Goal: Task Accomplishment & Management: Use online tool/utility

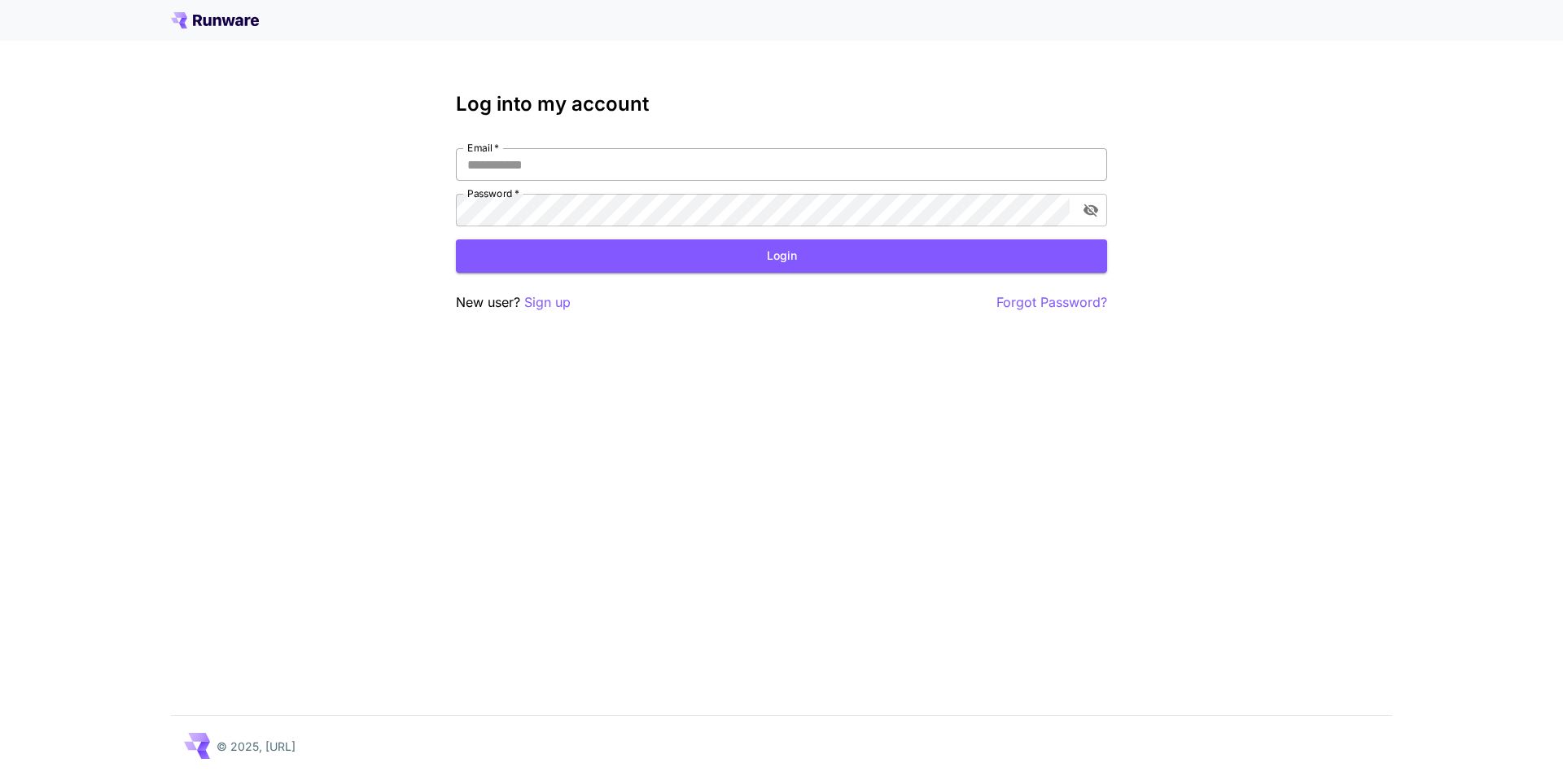
click at [531, 168] on input "Email   *" at bounding box center [781, 164] width 651 height 33
type input "**********"
click at [685, 231] on form "**********" at bounding box center [781, 210] width 651 height 125
click at [708, 252] on button "Login" at bounding box center [781, 255] width 651 height 33
click at [1090, 205] on icon "toggle password visibility" at bounding box center [1091, 210] width 15 height 13
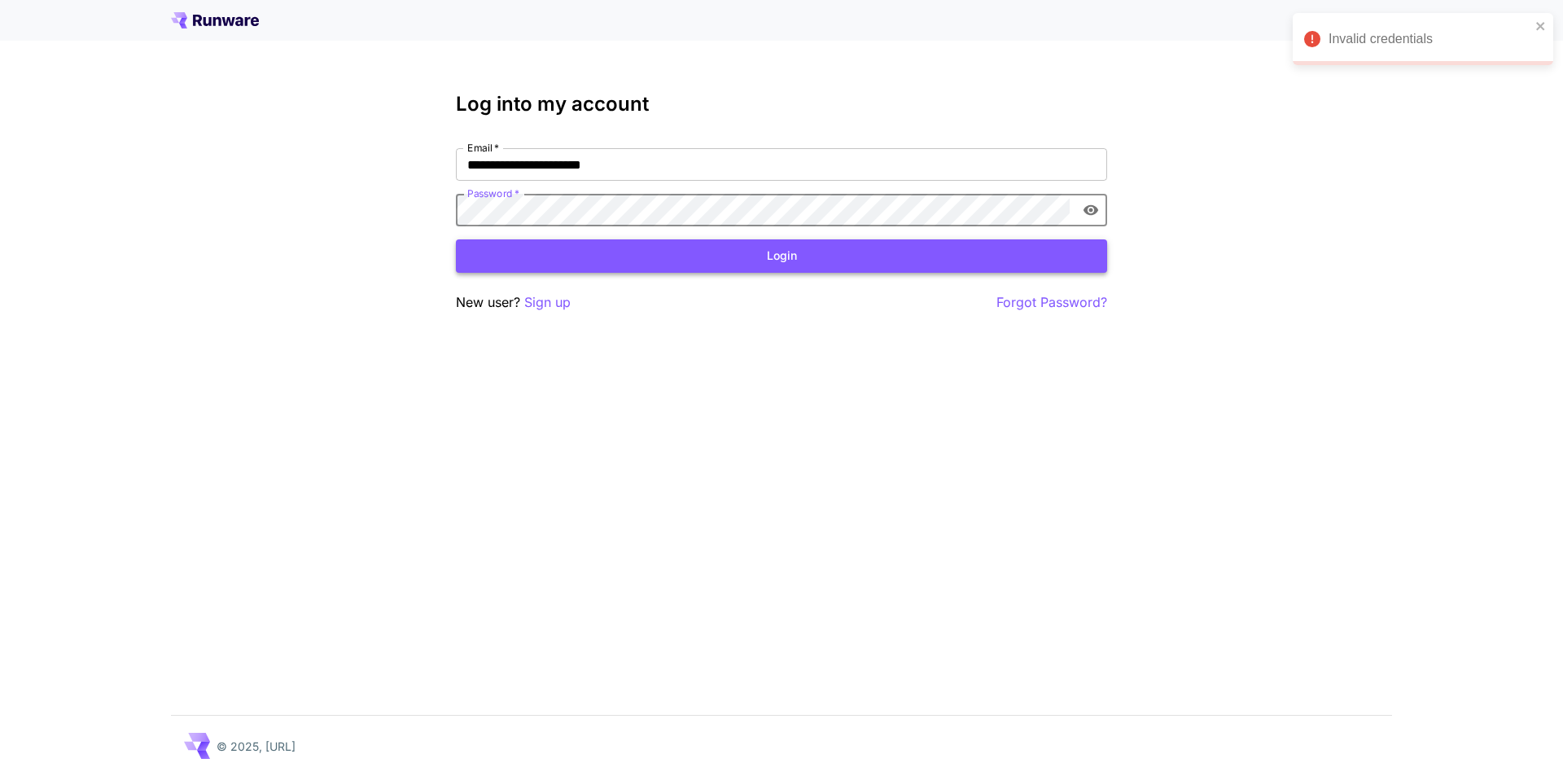
click at [660, 241] on button "Login" at bounding box center [781, 255] width 651 height 33
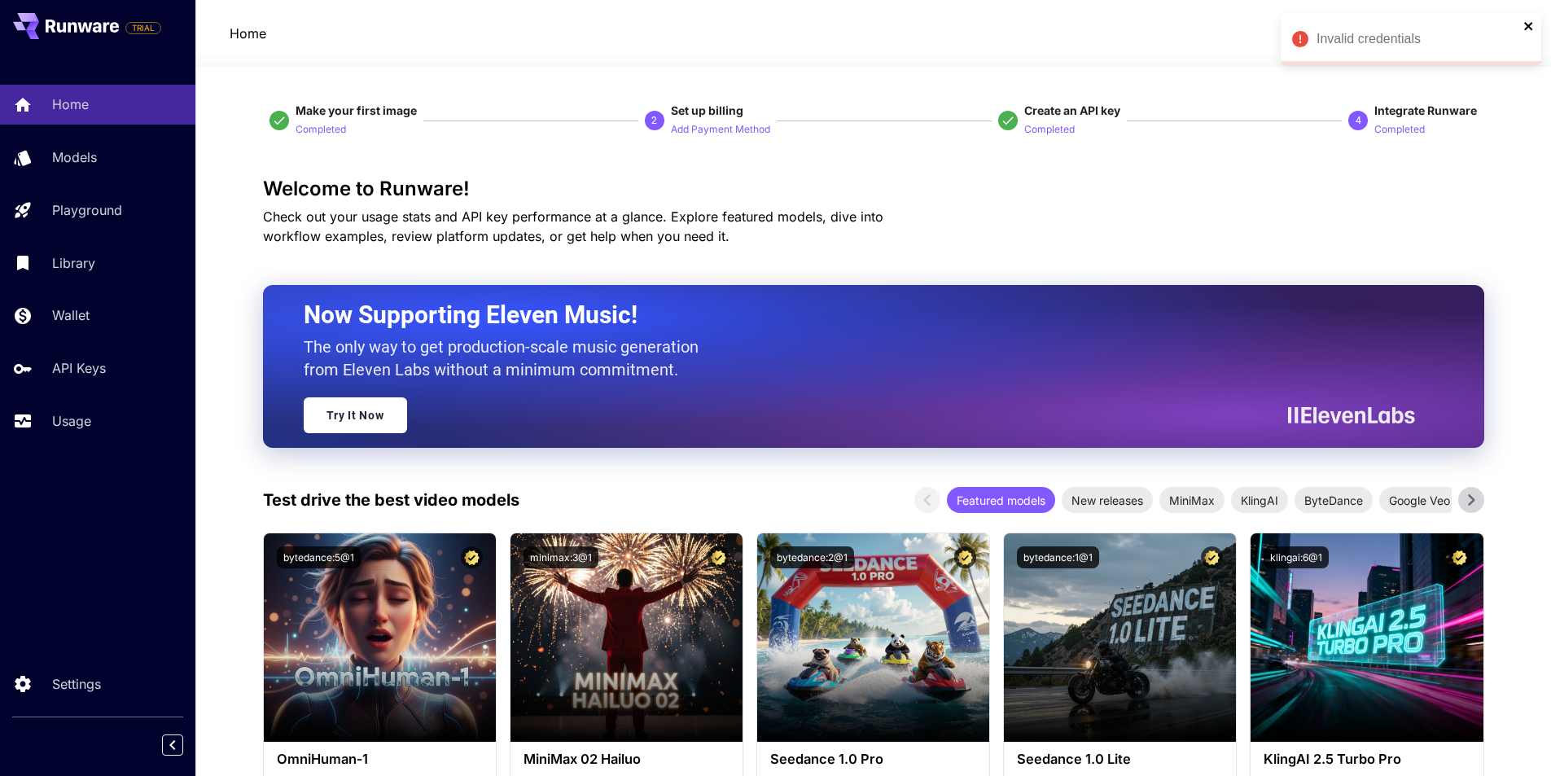
click at [1528, 32] on icon "close" at bounding box center [1529, 26] width 11 height 13
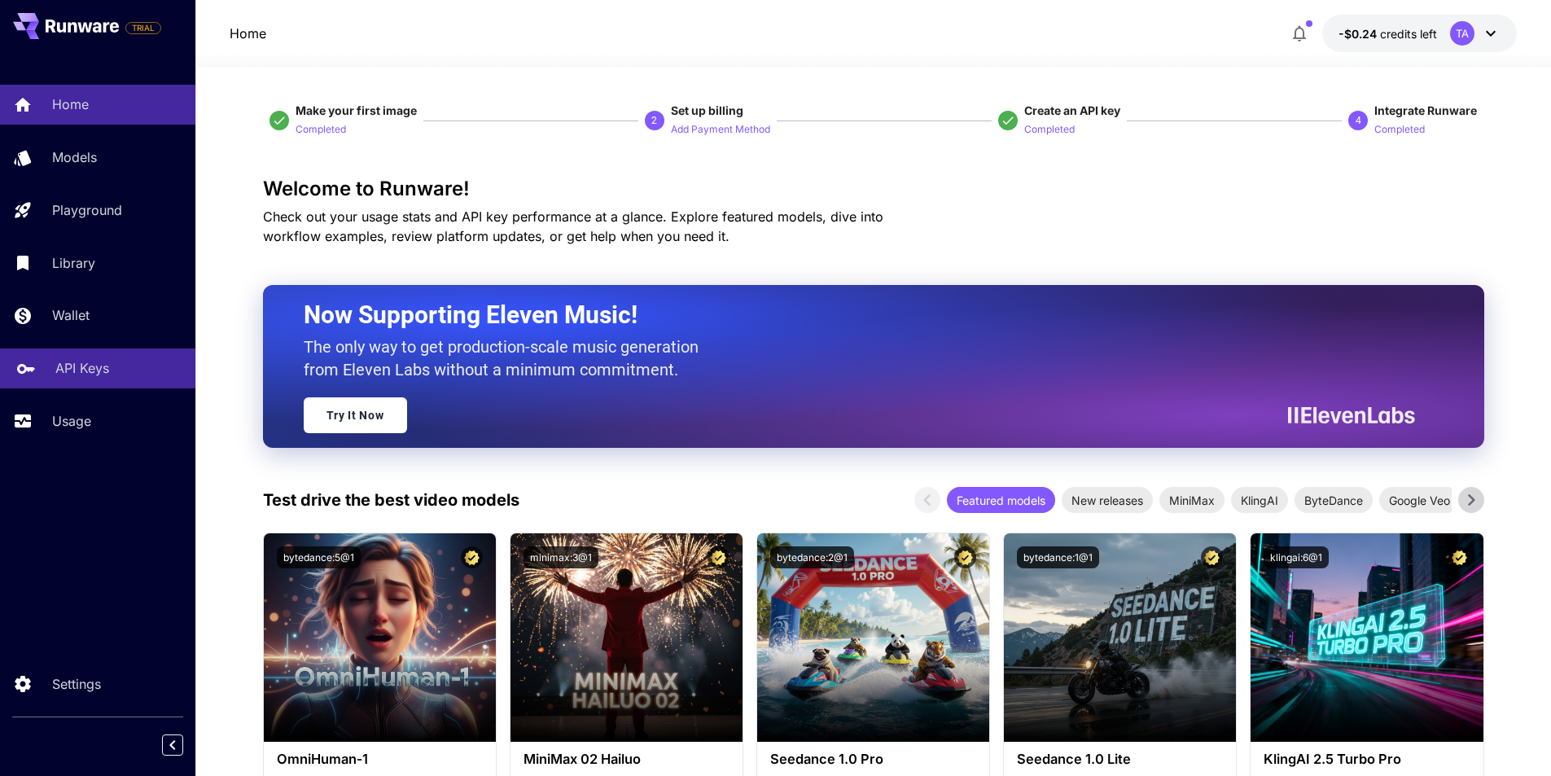
click at [53, 386] on link "API Keys" at bounding box center [97, 369] width 195 height 40
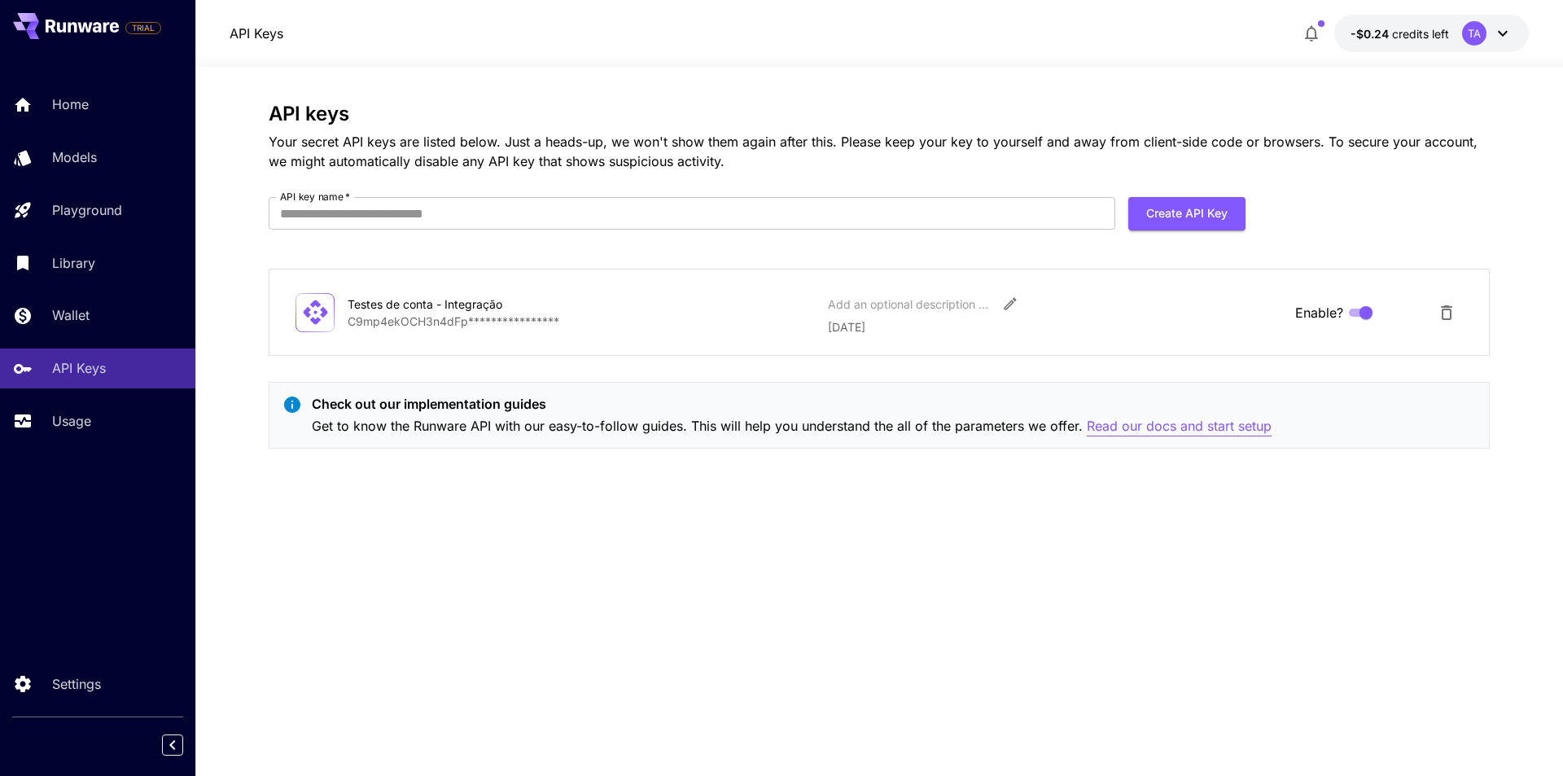
click at [1145, 428] on p "Read our docs and start setup" at bounding box center [1179, 426] width 185 height 20
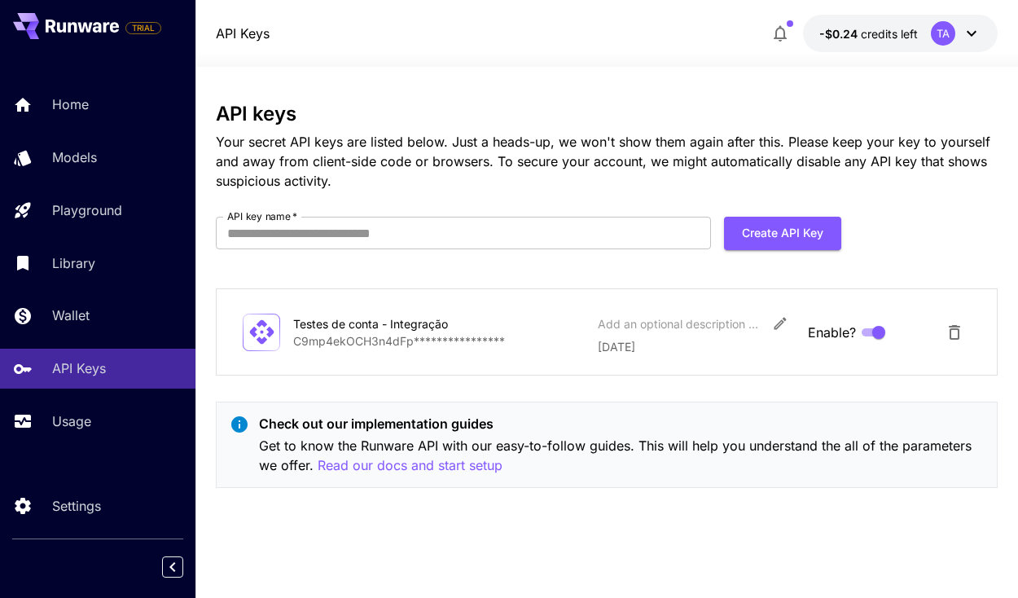
click at [998, 103] on h3 "API keys" at bounding box center [607, 114] width 782 height 23
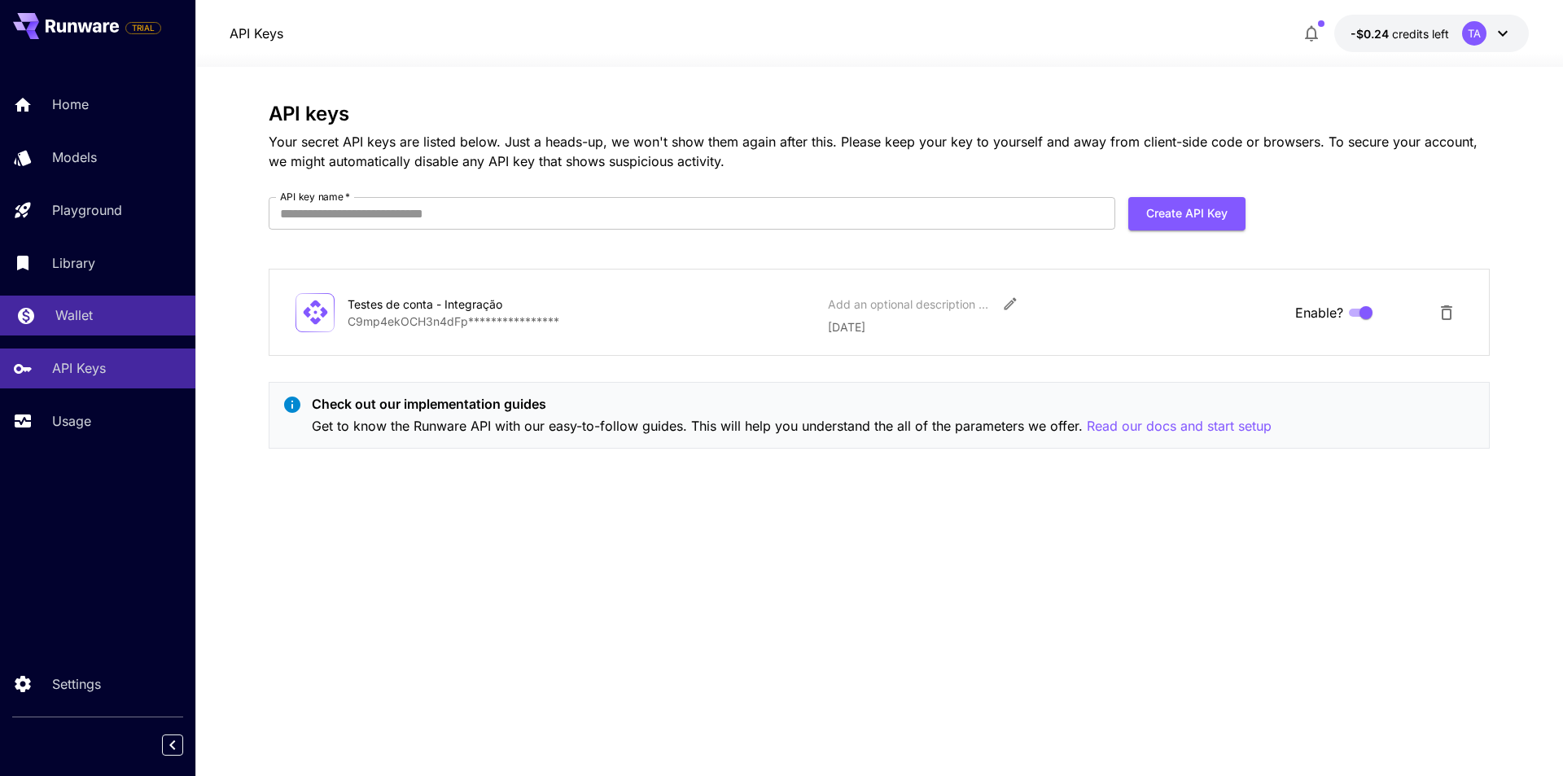
click at [137, 327] on link "Wallet" at bounding box center [97, 316] width 195 height 40
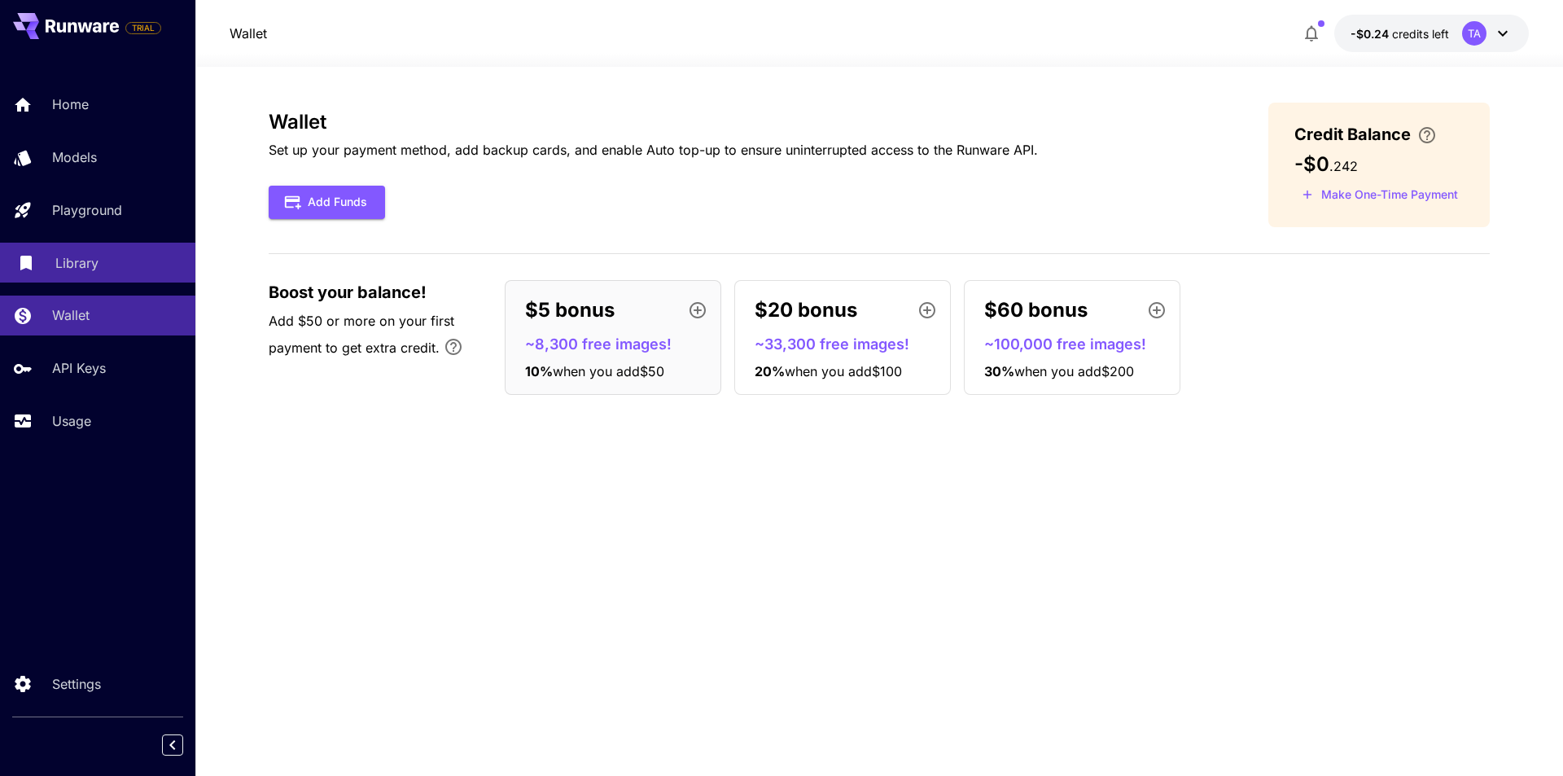
click at [56, 259] on p "Library" at bounding box center [76, 263] width 43 height 20
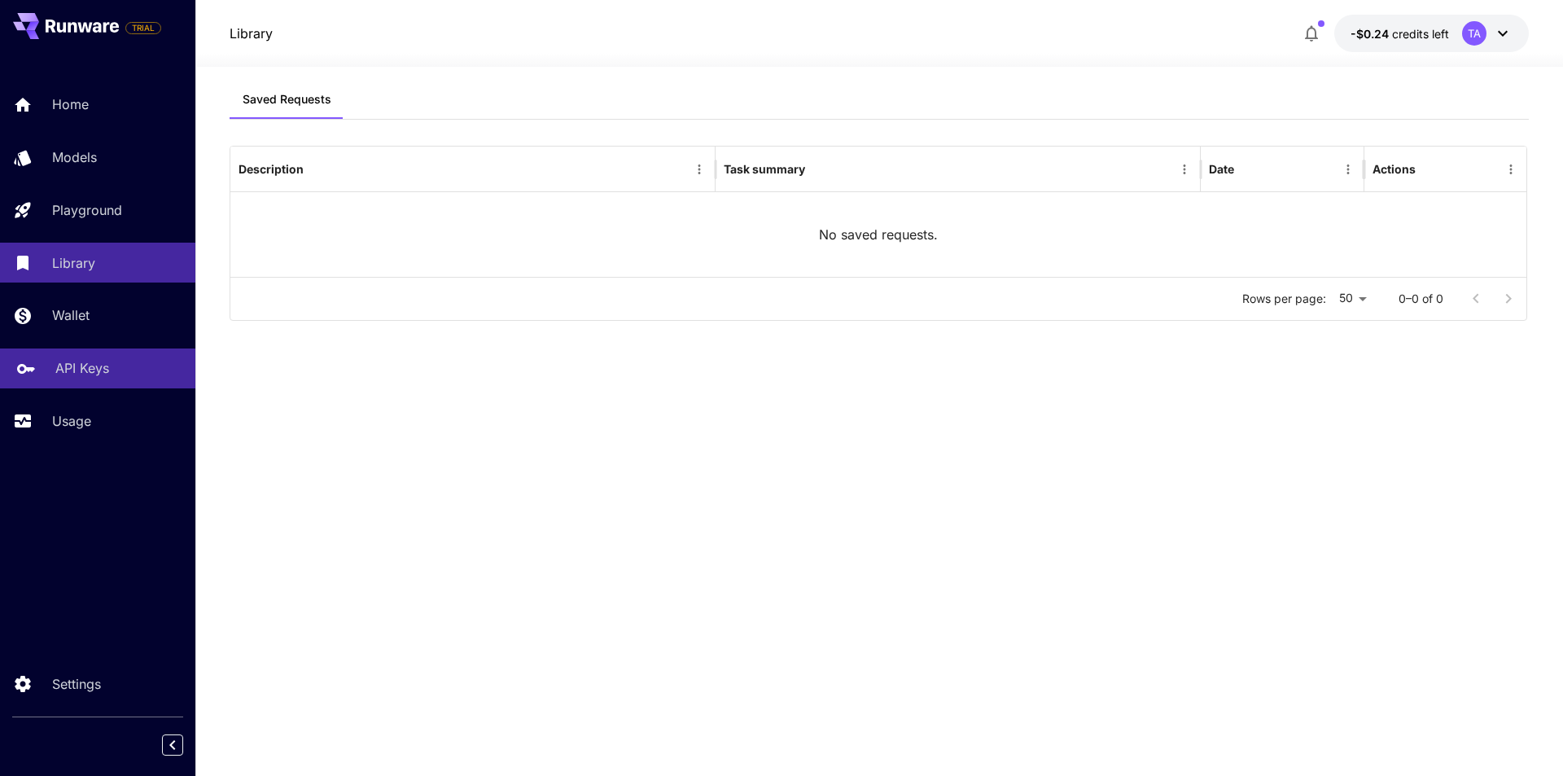
click at [86, 376] on p "API Keys" at bounding box center [82, 368] width 54 height 20
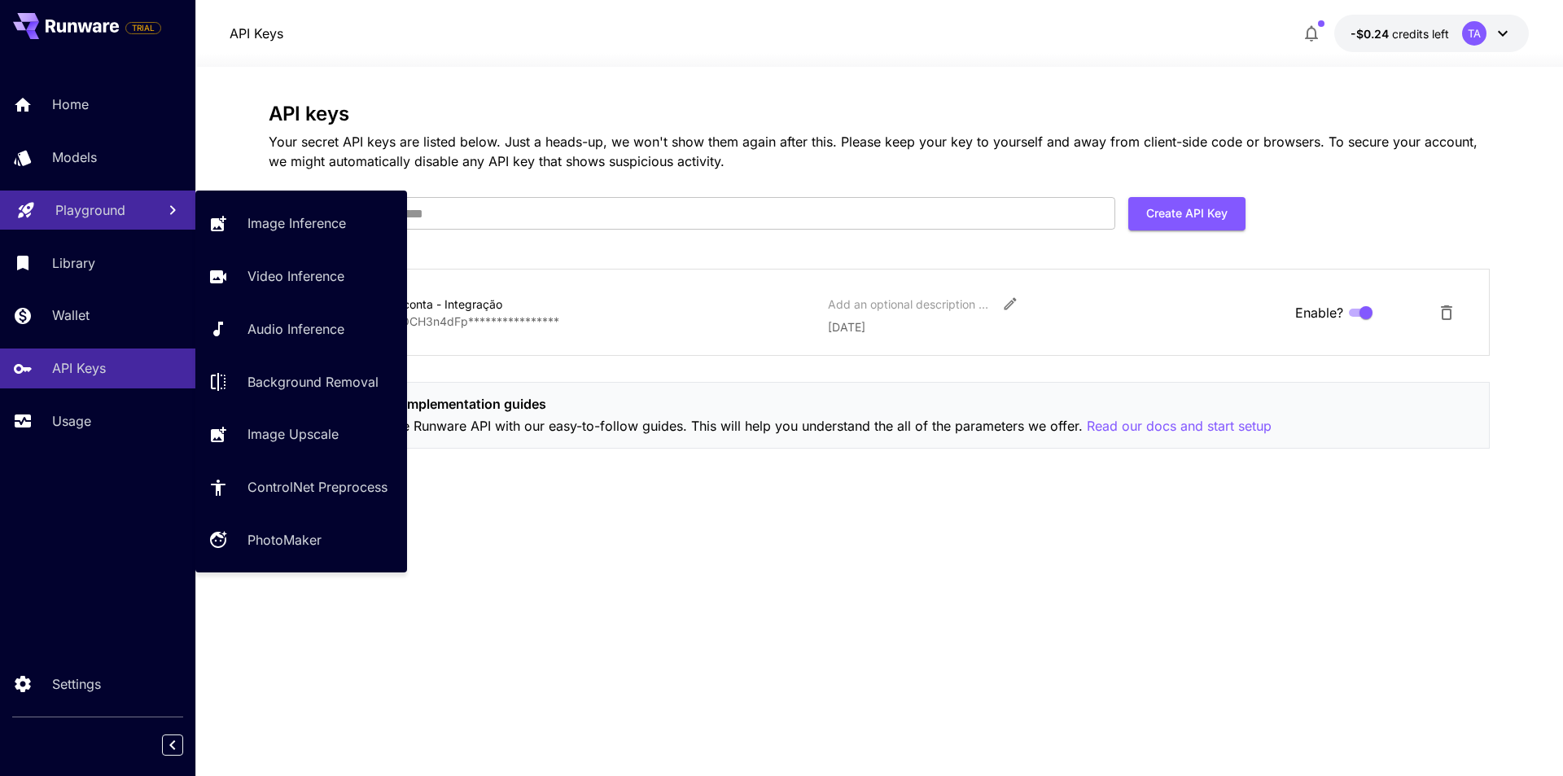
click at [134, 200] on div "Playground" at bounding box center [99, 210] width 88 height 20
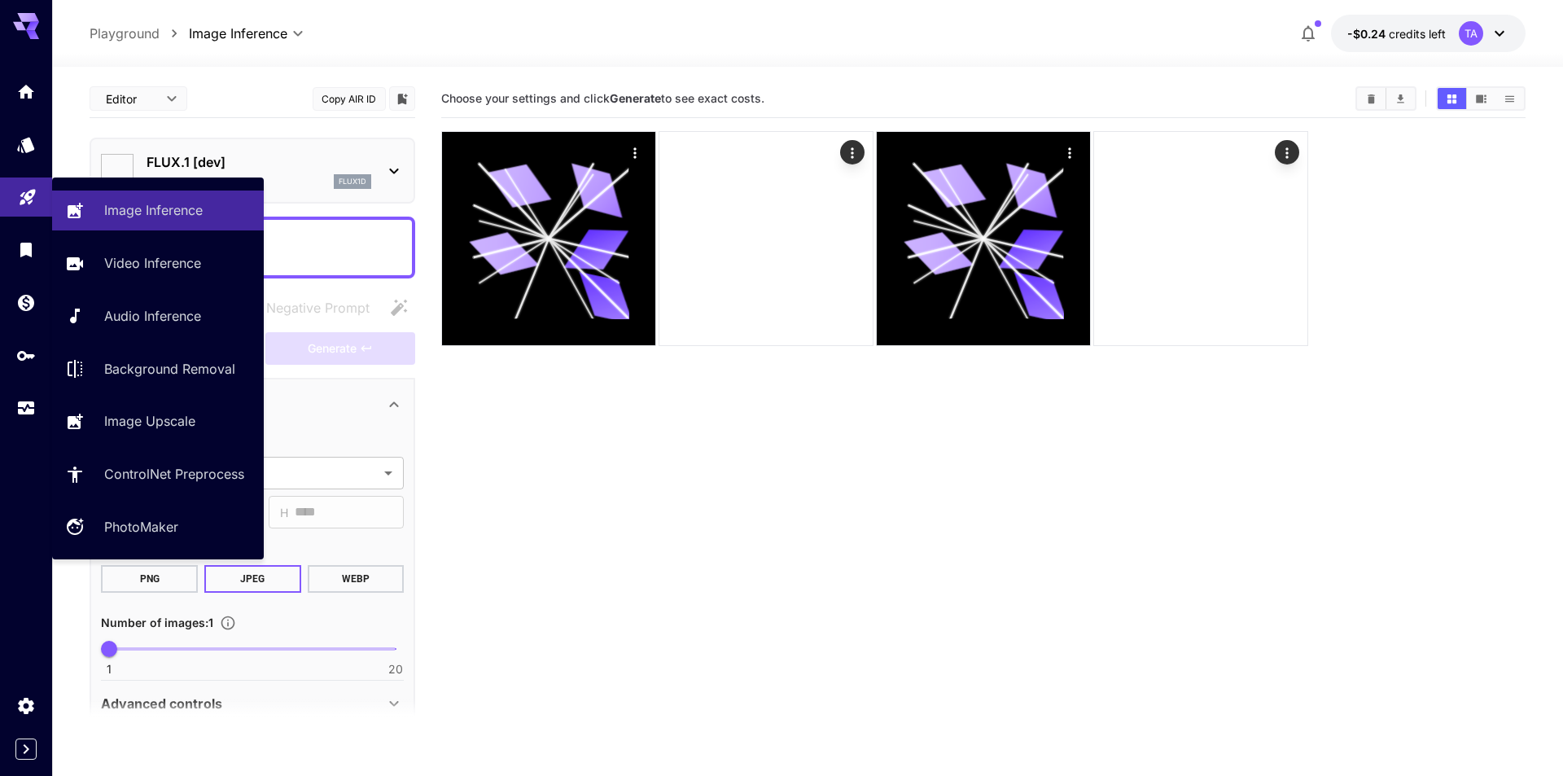
type input "**********"
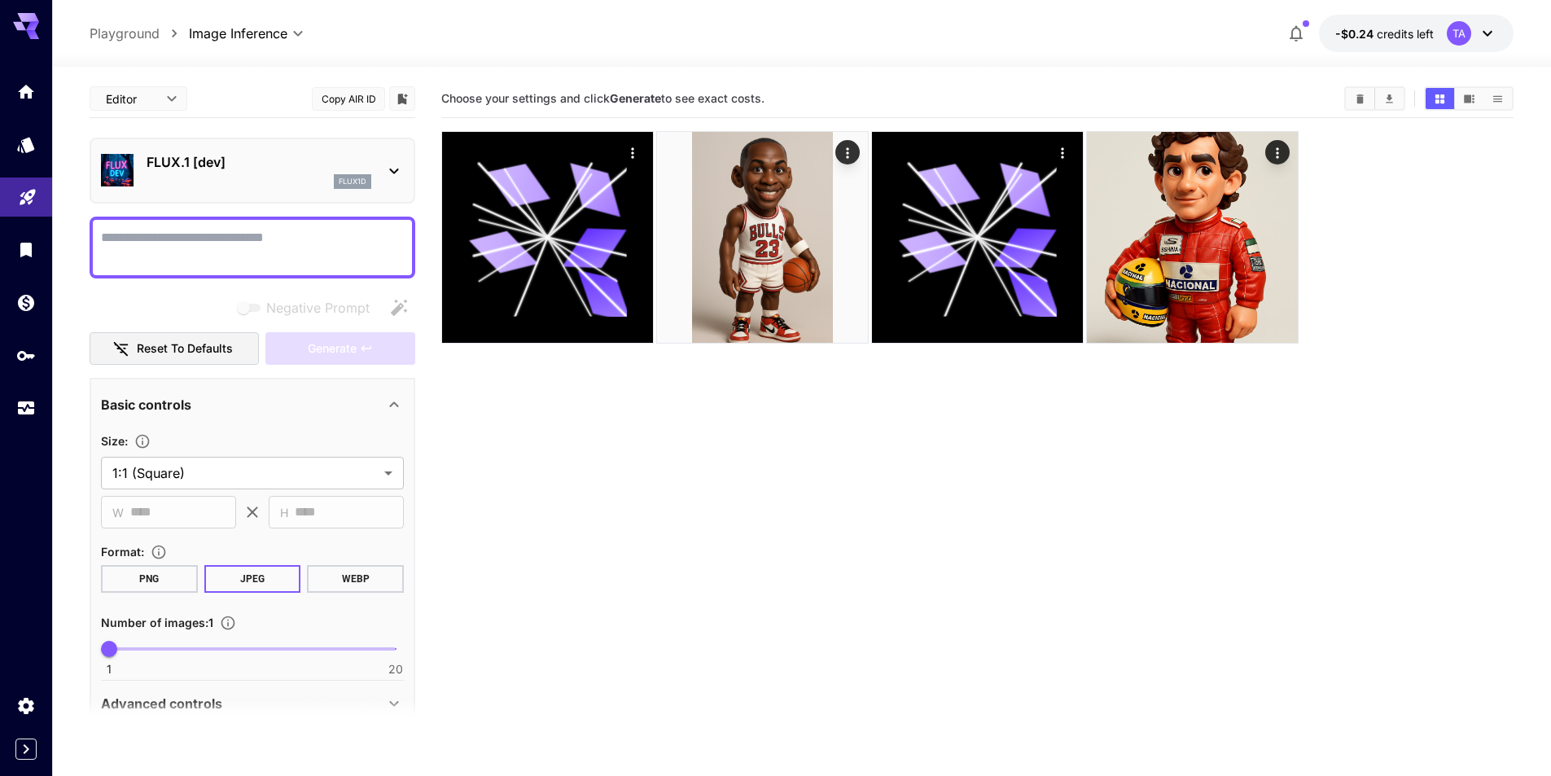
click at [280, 191] on div "FLUX.1 [dev] flux1d" at bounding box center [252, 171] width 303 height 50
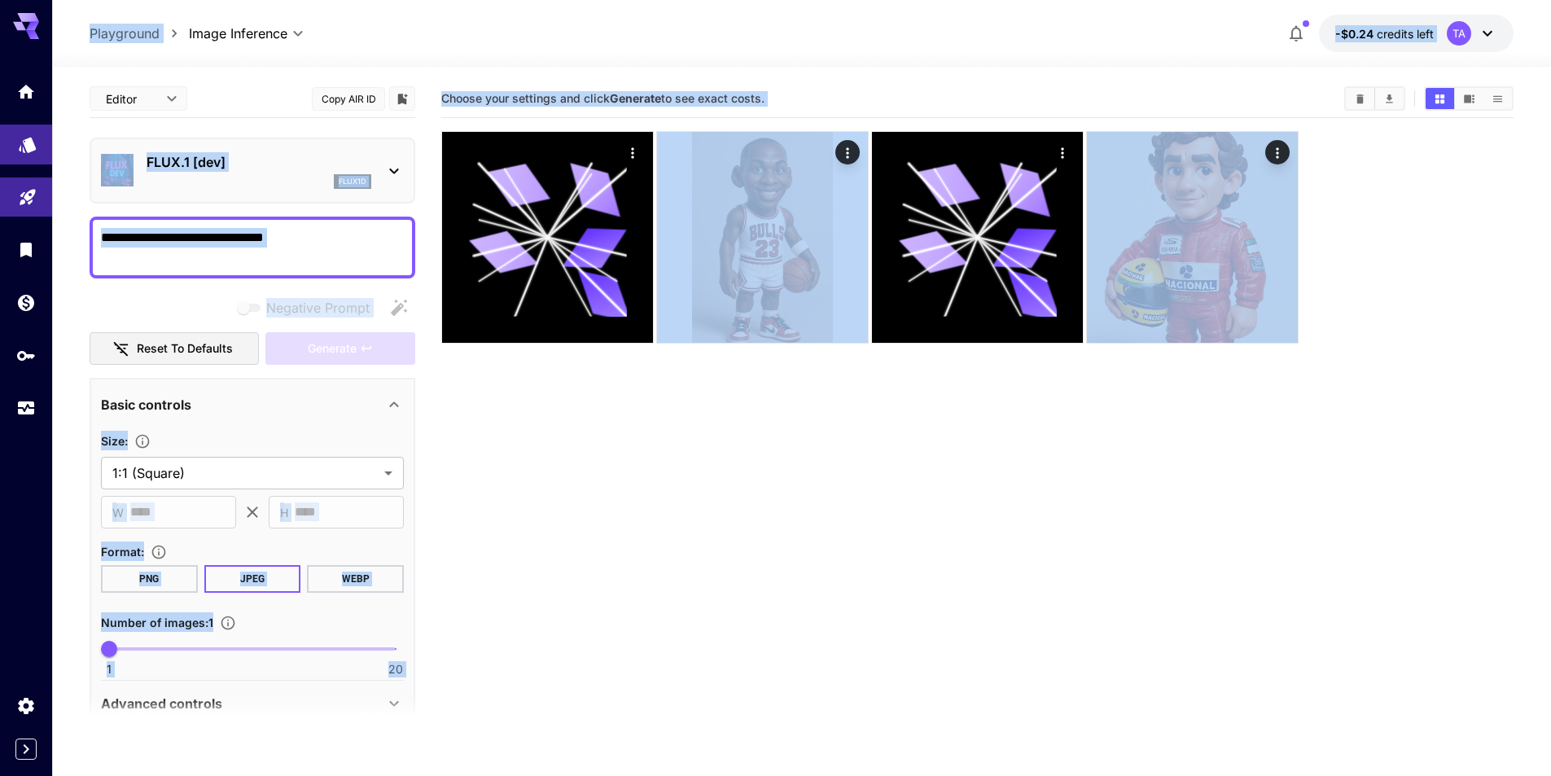
click at [32, 126] on link at bounding box center [26, 145] width 52 height 40
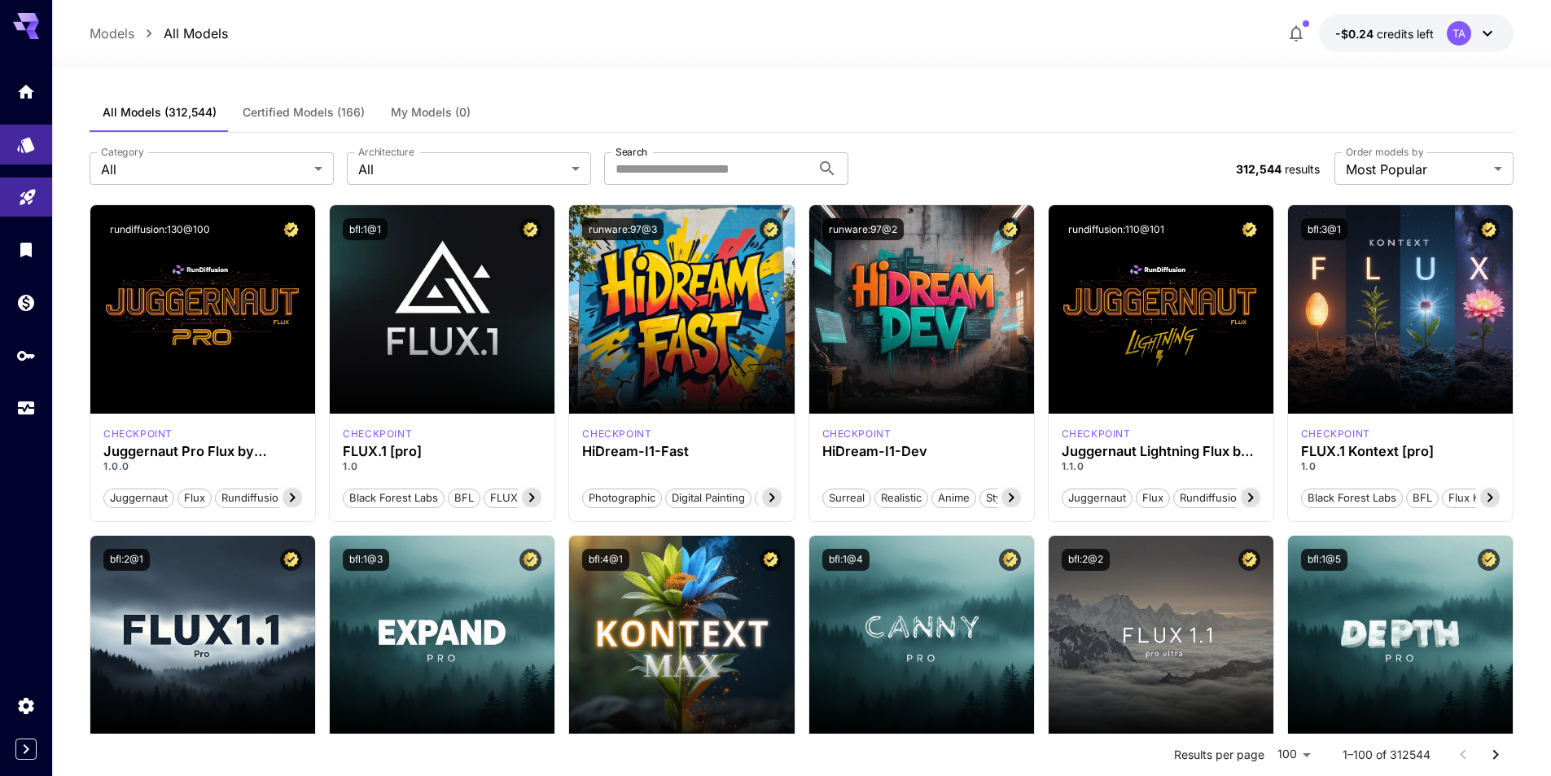
click at [1482, 37] on icon at bounding box center [1488, 34] width 20 height 20
